Goal: Book appointment/travel/reservation

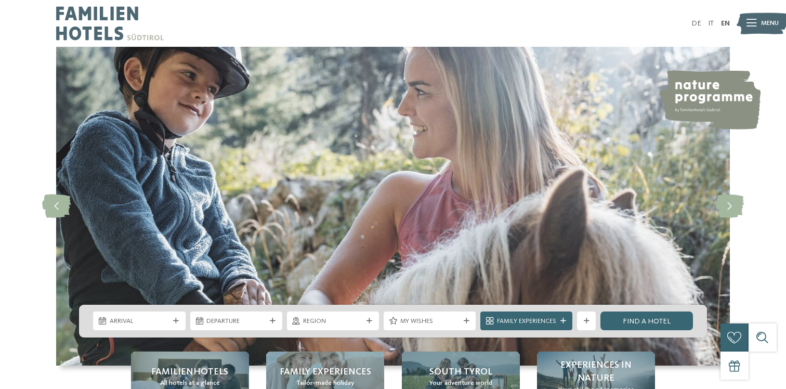
click at [149, 320] on span "Arrival" at bounding box center [139, 321] width 59 height 9
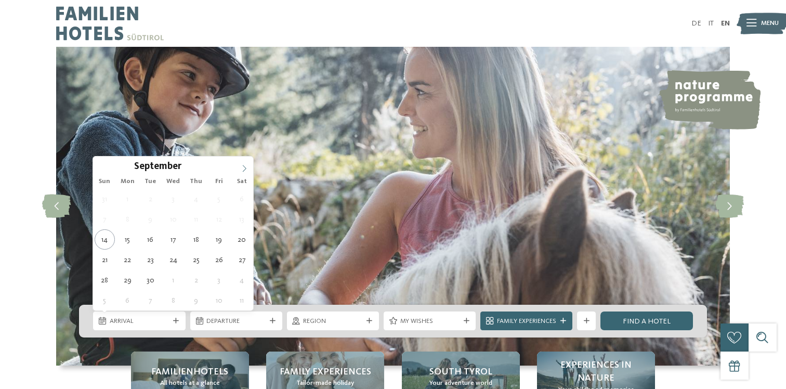
click at [243, 170] on icon at bounding box center [244, 168] width 7 height 7
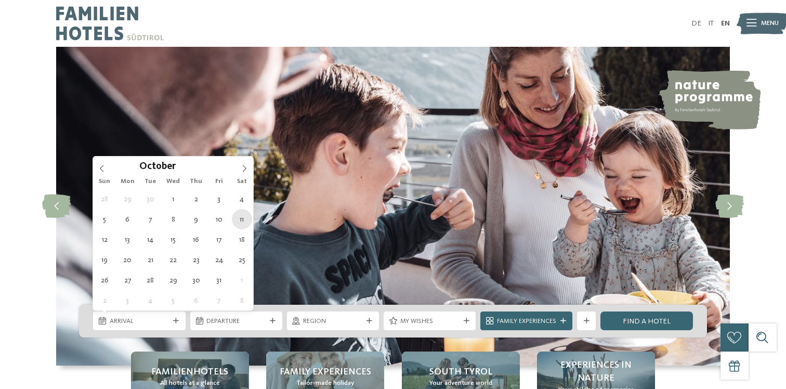
type div "[DATE]"
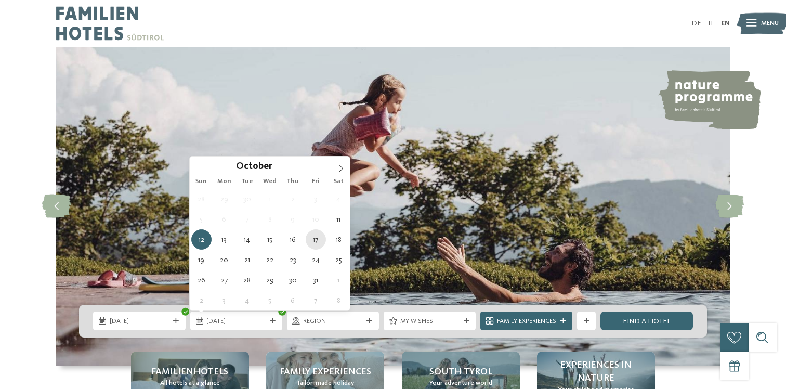
type div "[DATE]"
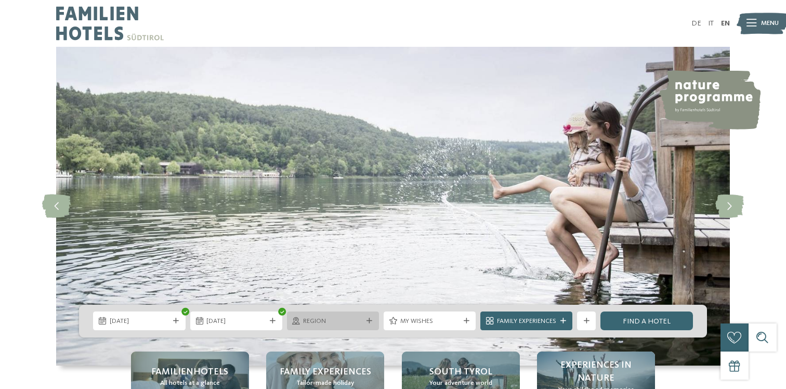
click at [367, 317] on div "Region" at bounding box center [333, 321] width 92 height 19
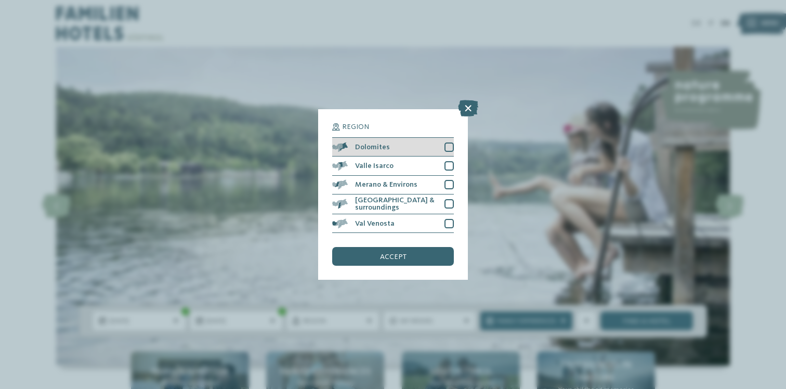
click at [447, 150] on div at bounding box center [449, 147] width 9 height 9
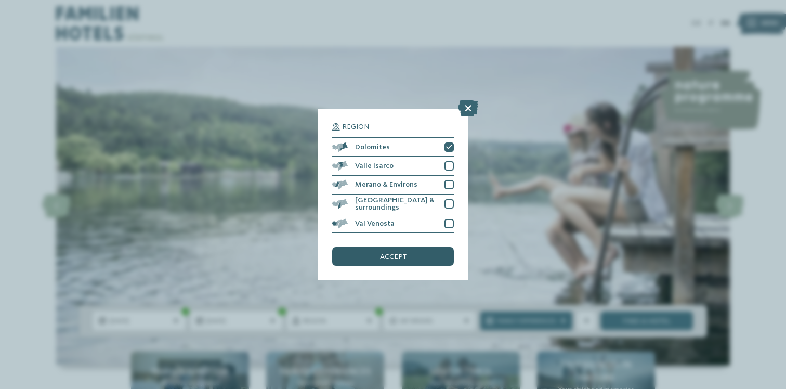
click at [424, 261] on div "accept" at bounding box center [393, 256] width 122 height 19
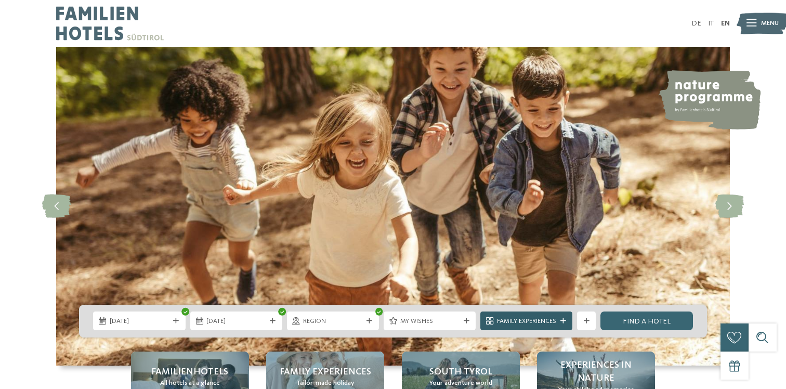
click at [542, 320] on span "Family Experiences" at bounding box center [526, 321] width 59 height 9
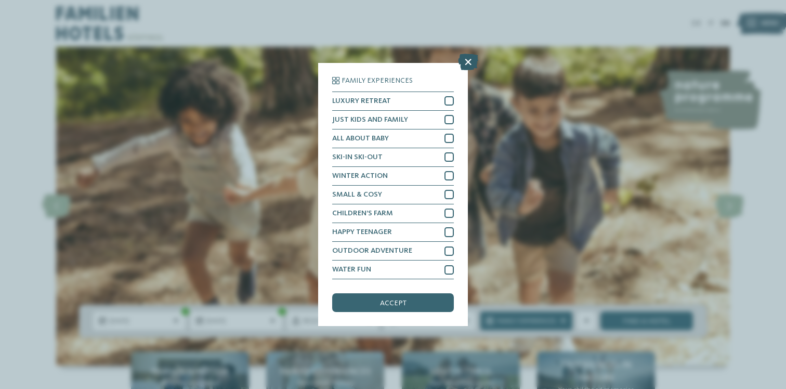
click at [468, 64] on icon at bounding box center [468, 62] width 20 height 17
